Goal: Information Seeking & Learning: Learn about a topic

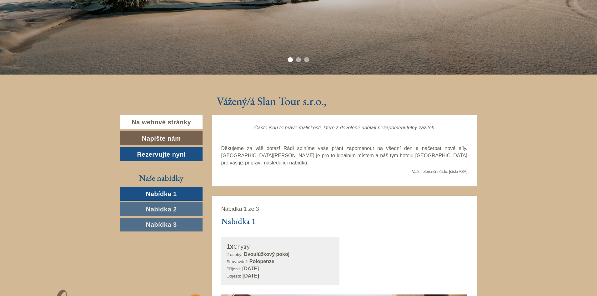
scroll to position [223, 0]
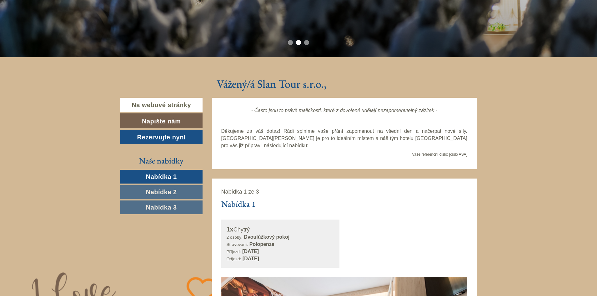
drag, startPoint x: 600, startPoint y: 14, endPoint x: 600, endPoint y: 53, distance: 38.5
click at [161, 177] on font "Nabídka 1" at bounding box center [161, 176] width 31 height 7
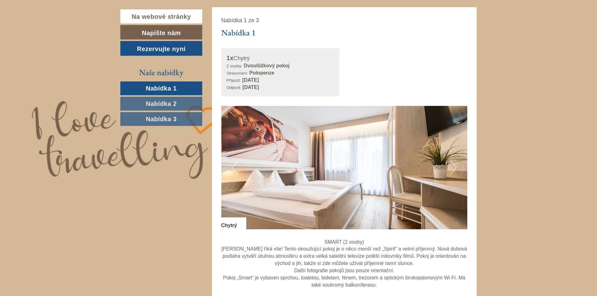
click at [160, 102] on font "Nabídka 2" at bounding box center [161, 103] width 31 height 7
click at [160, 103] on font "Nabídka 2" at bounding box center [161, 103] width 31 height 7
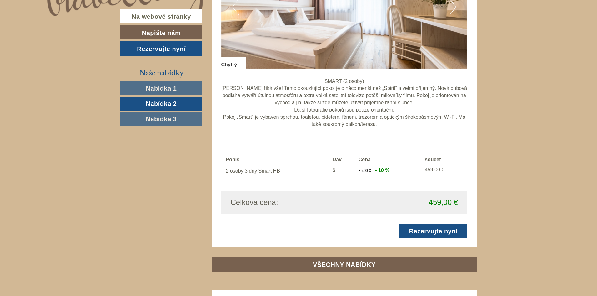
scroll to position [590, 0]
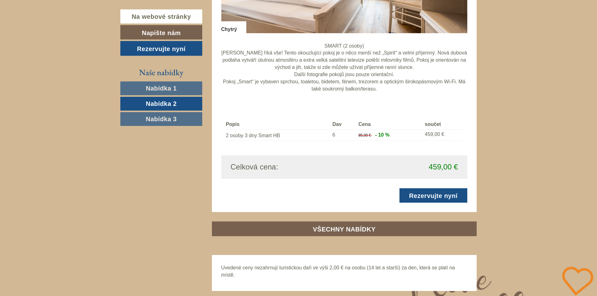
click at [164, 119] on font "Nabídka 3" at bounding box center [161, 118] width 31 height 7
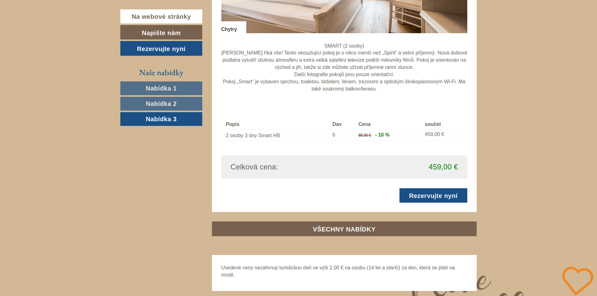
scroll to position [394, 0]
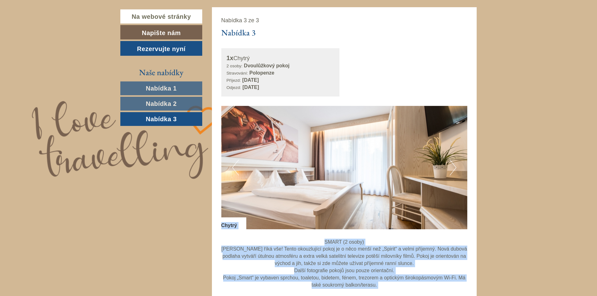
drag, startPoint x: 597, startPoint y: 85, endPoint x: 598, endPoint y: 162, distance: 77.3
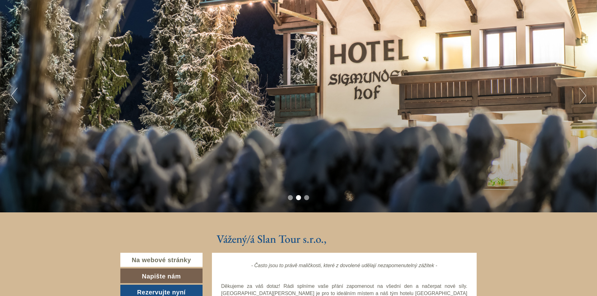
scroll to position [0, 0]
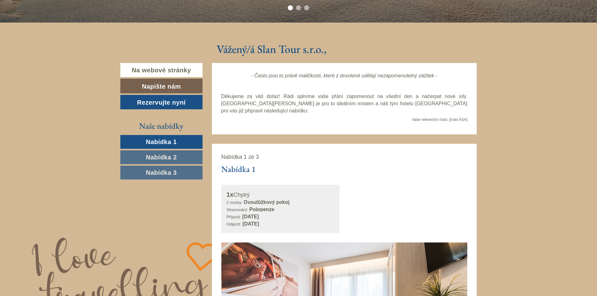
scroll to position [261, 0]
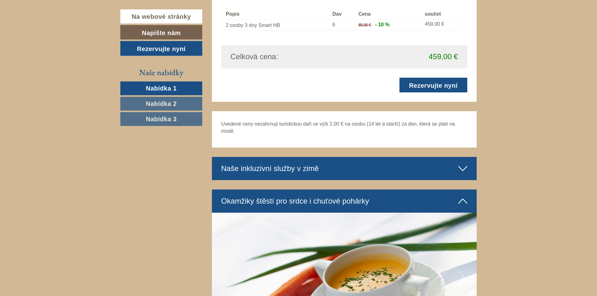
scroll to position [1523, 0]
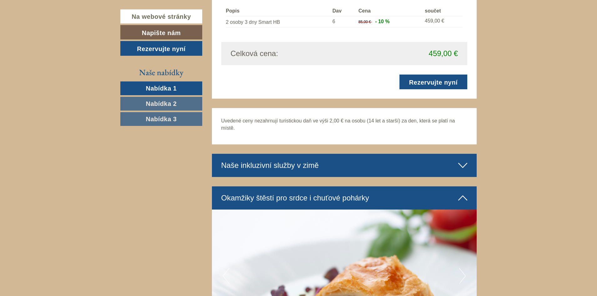
click at [155, 103] on font "Nabídka 2" at bounding box center [161, 103] width 31 height 7
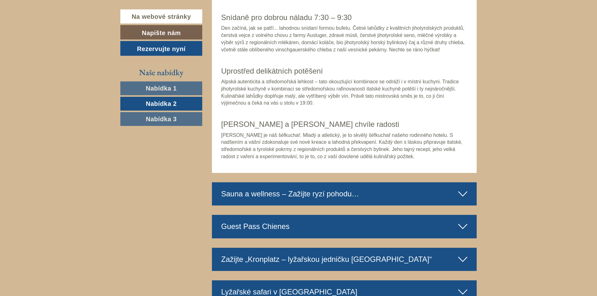
scroll to position [1114, 0]
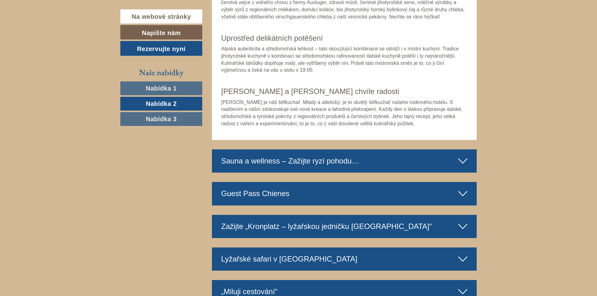
click at [162, 119] on font "Nabídka 3" at bounding box center [161, 118] width 31 height 7
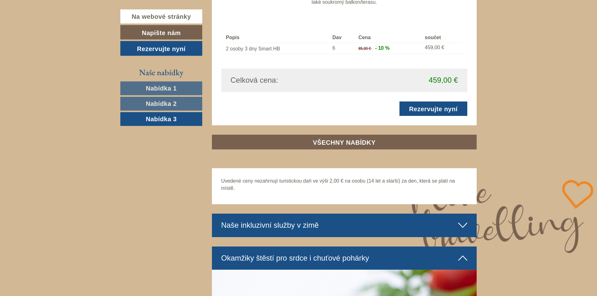
scroll to position [672, 0]
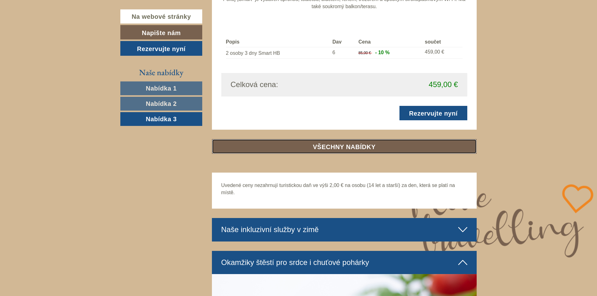
click at [333, 143] on font "VŠECHNY NABÍDKY" at bounding box center [344, 146] width 63 height 7
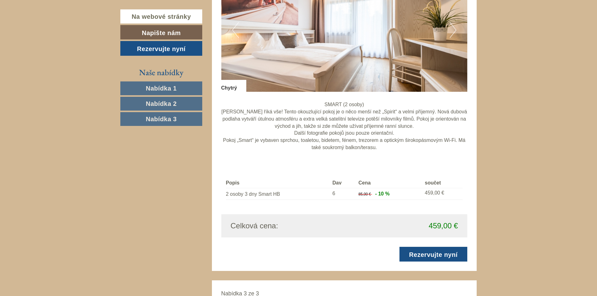
scroll to position [0, 0]
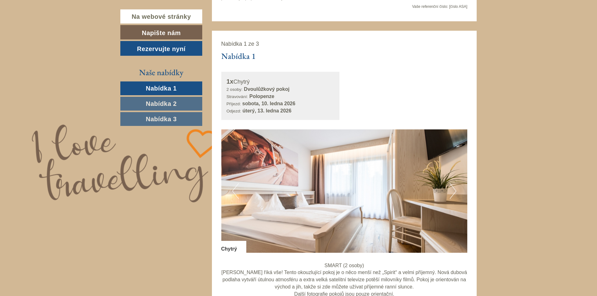
scroll to position [369, 0]
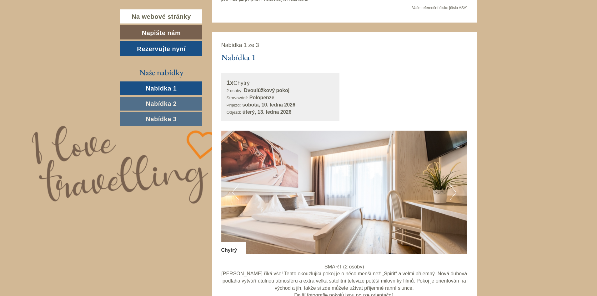
drag, startPoint x: 600, startPoint y: 14, endPoint x: 596, endPoint y: -27, distance: 41.5
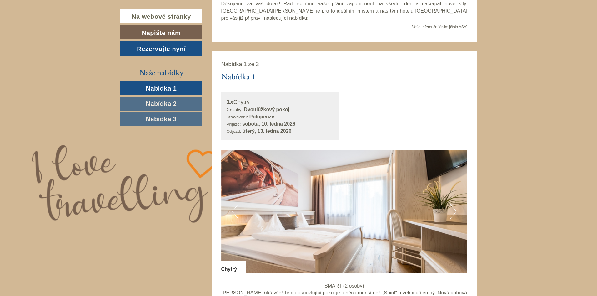
scroll to position [0, 0]
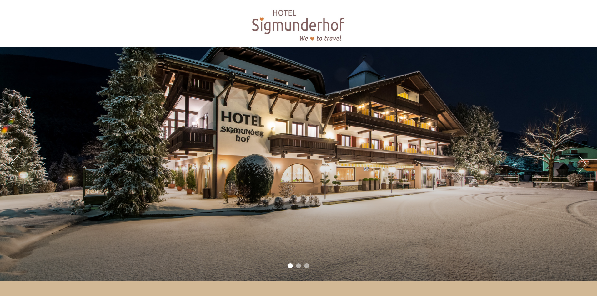
drag, startPoint x: 600, startPoint y: 26, endPoint x: 600, endPoint y: -27, distance: 52.9
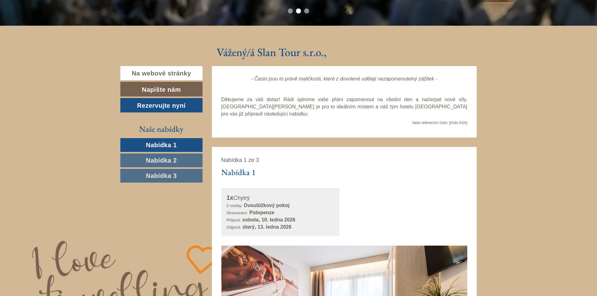
drag, startPoint x: 600, startPoint y: 10, endPoint x: 600, endPoint y: -27, distance: 37.2
